Goal: Information Seeking & Learning: Check status

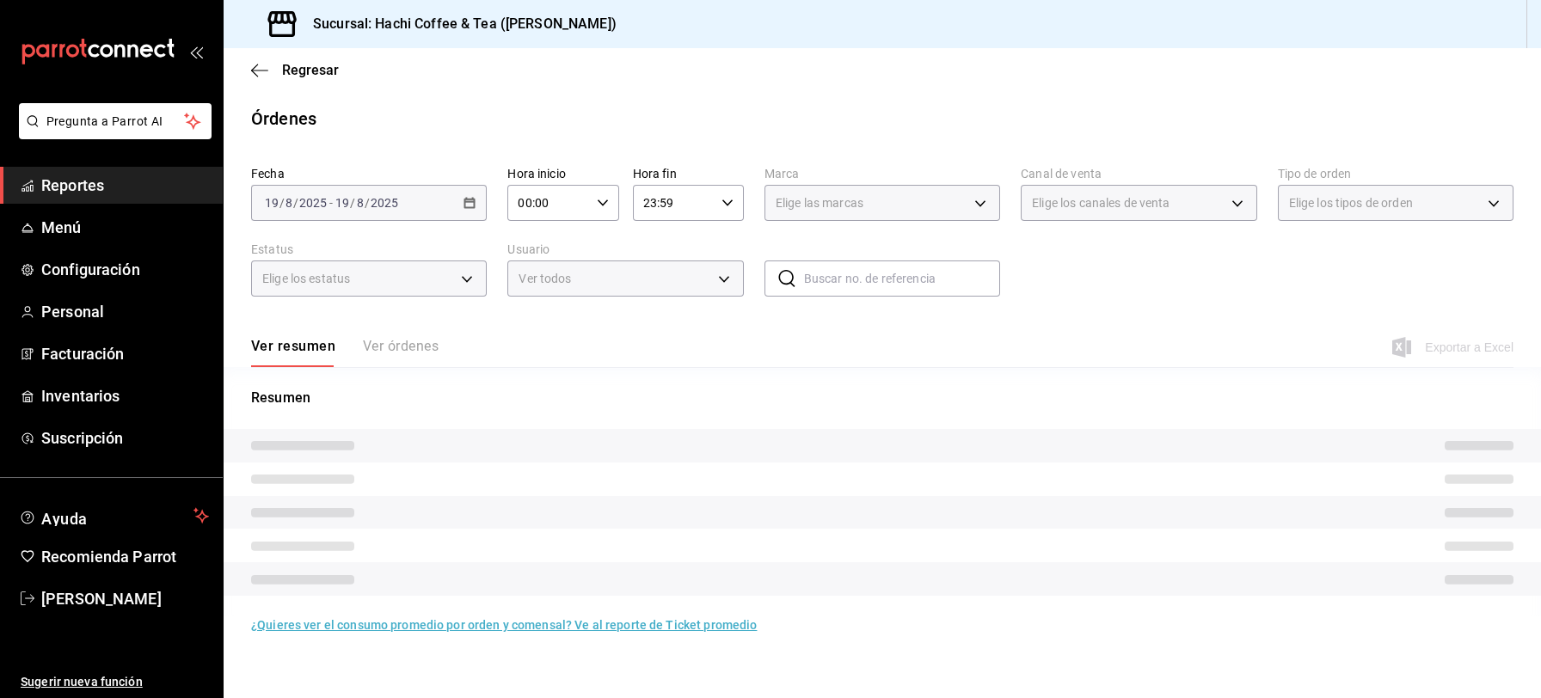
click at [114, 192] on span "Reportes" at bounding box center [125, 185] width 168 height 23
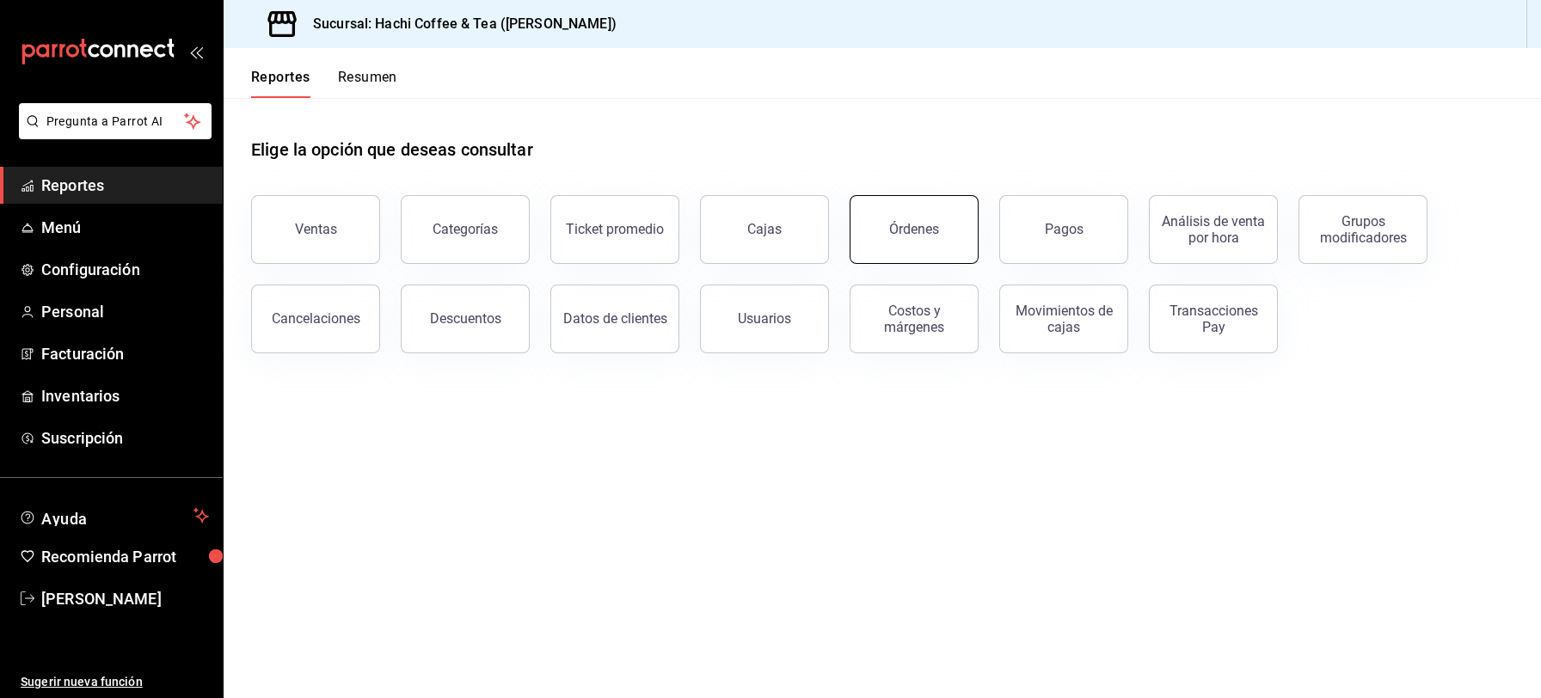
click at [920, 235] on div "Órdenes" at bounding box center [914, 229] width 50 height 16
